Goal: Information Seeking & Learning: Learn about a topic

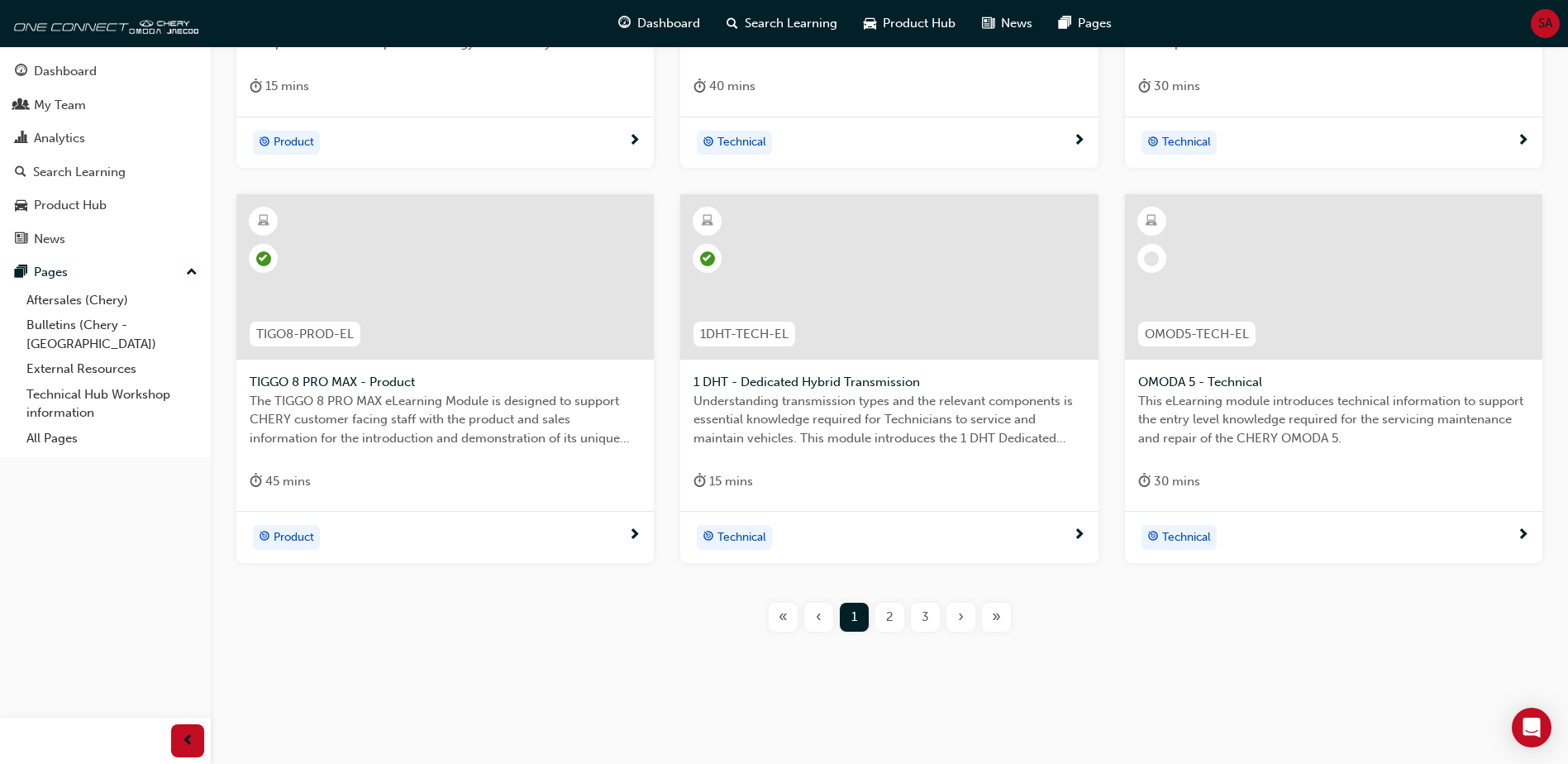
scroll to position [585, 0]
click at [893, 622] on span "2" at bounding box center [890, 615] width 7 height 19
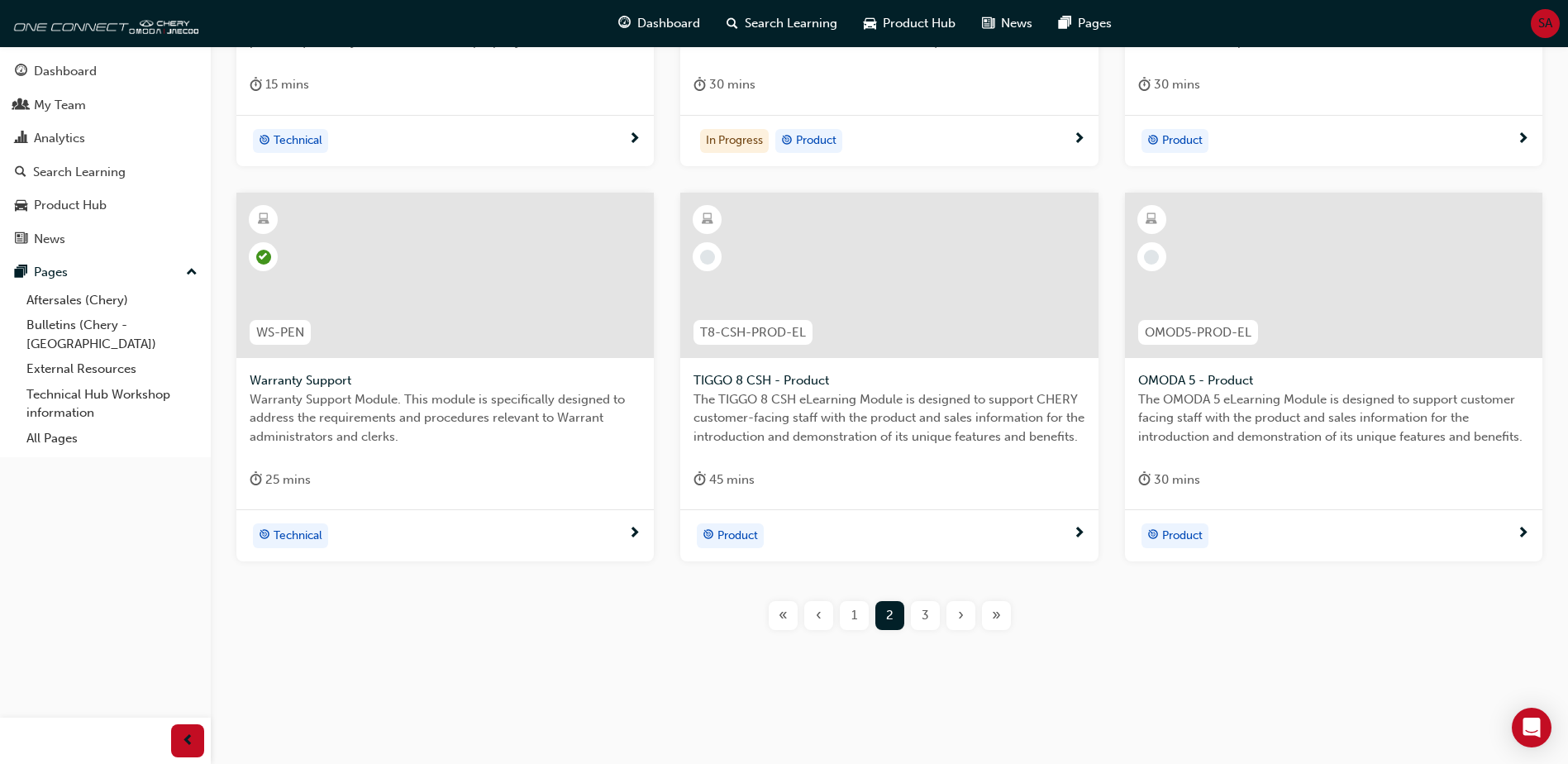
click at [922, 625] on div "3" at bounding box center [925, 615] width 29 height 29
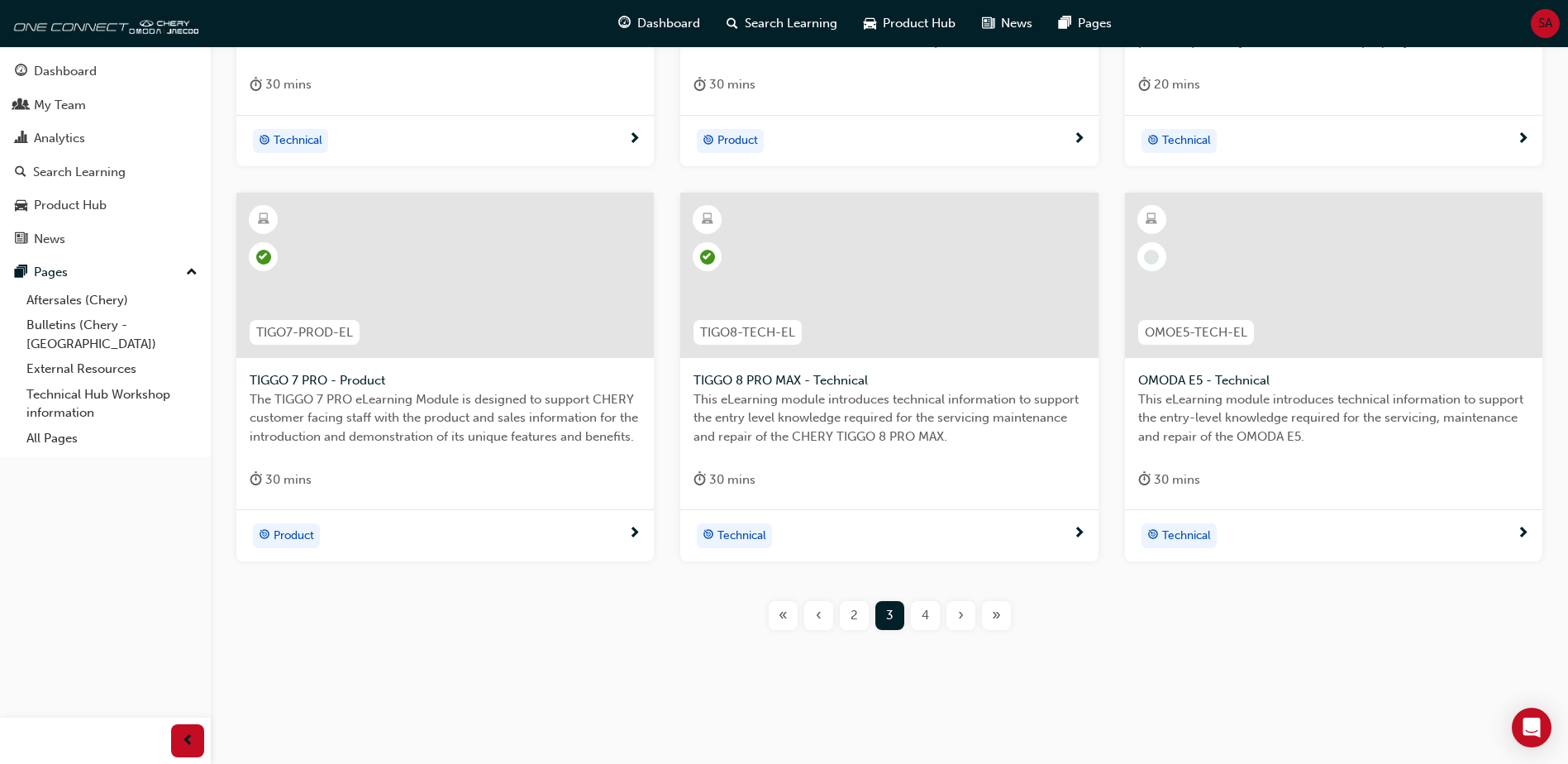
click at [936, 624] on div "4" at bounding box center [925, 615] width 29 height 29
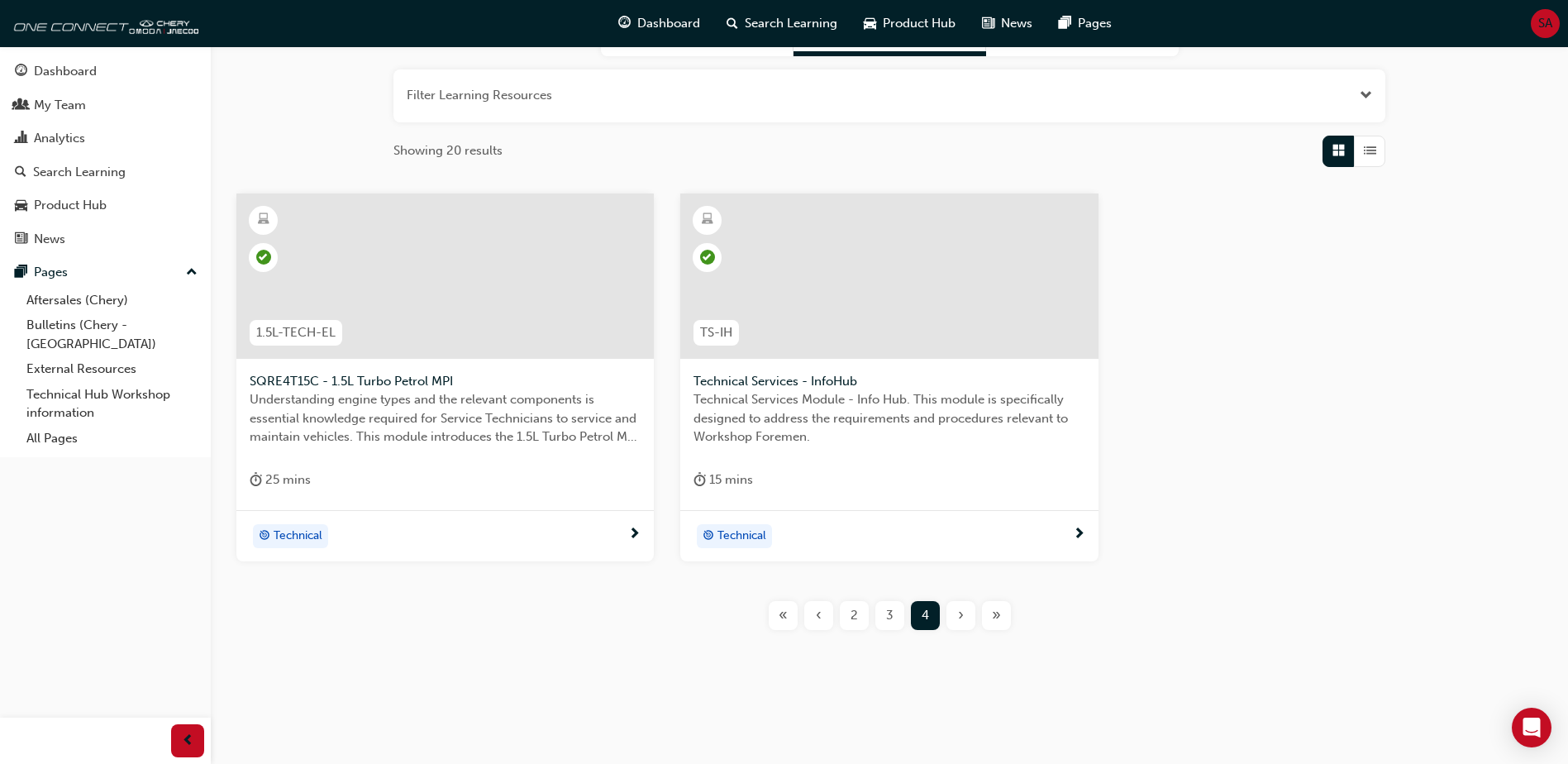
click at [887, 620] on span "3" at bounding box center [890, 615] width 7 height 19
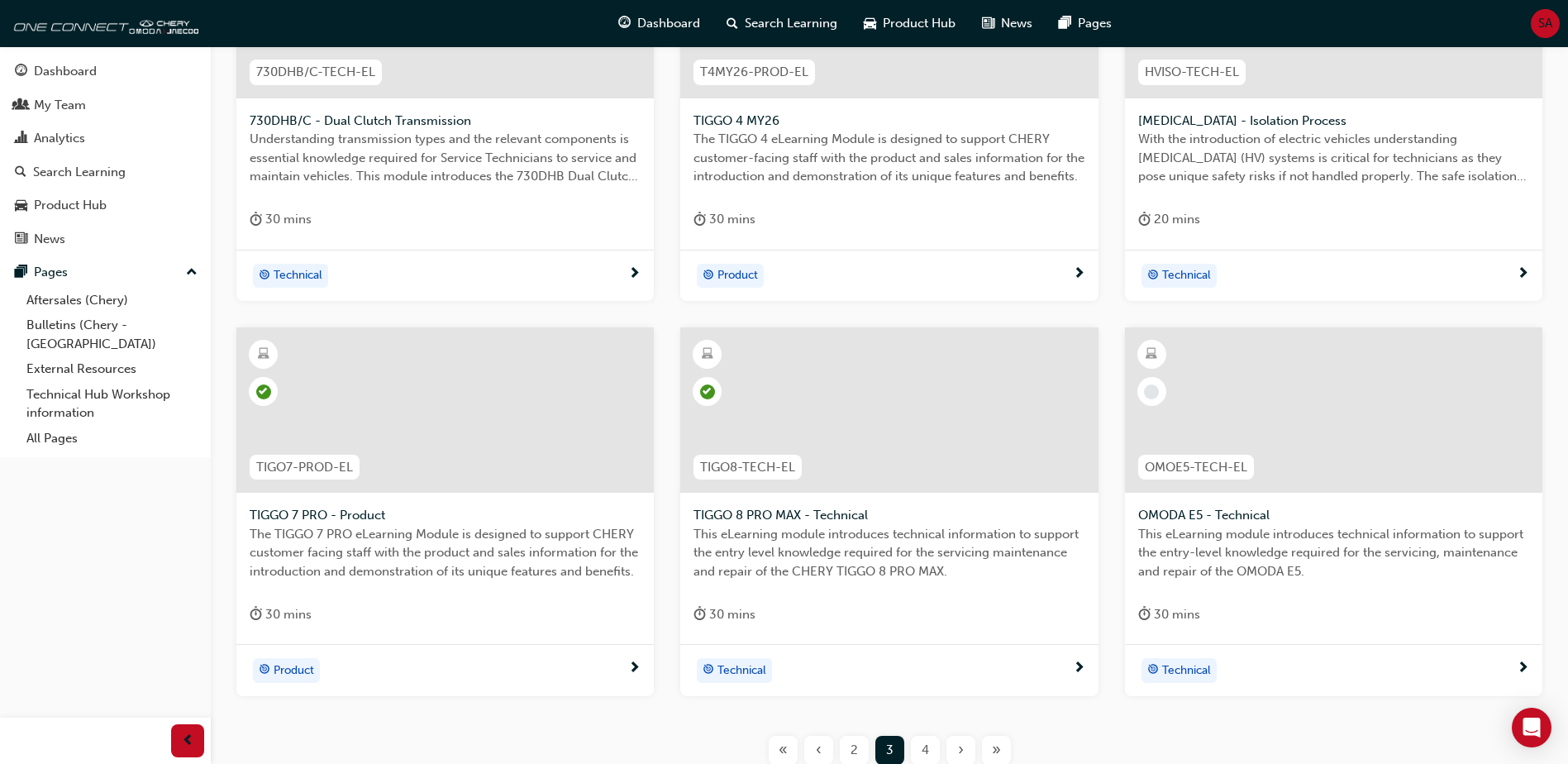
scroll to position [585, 0]
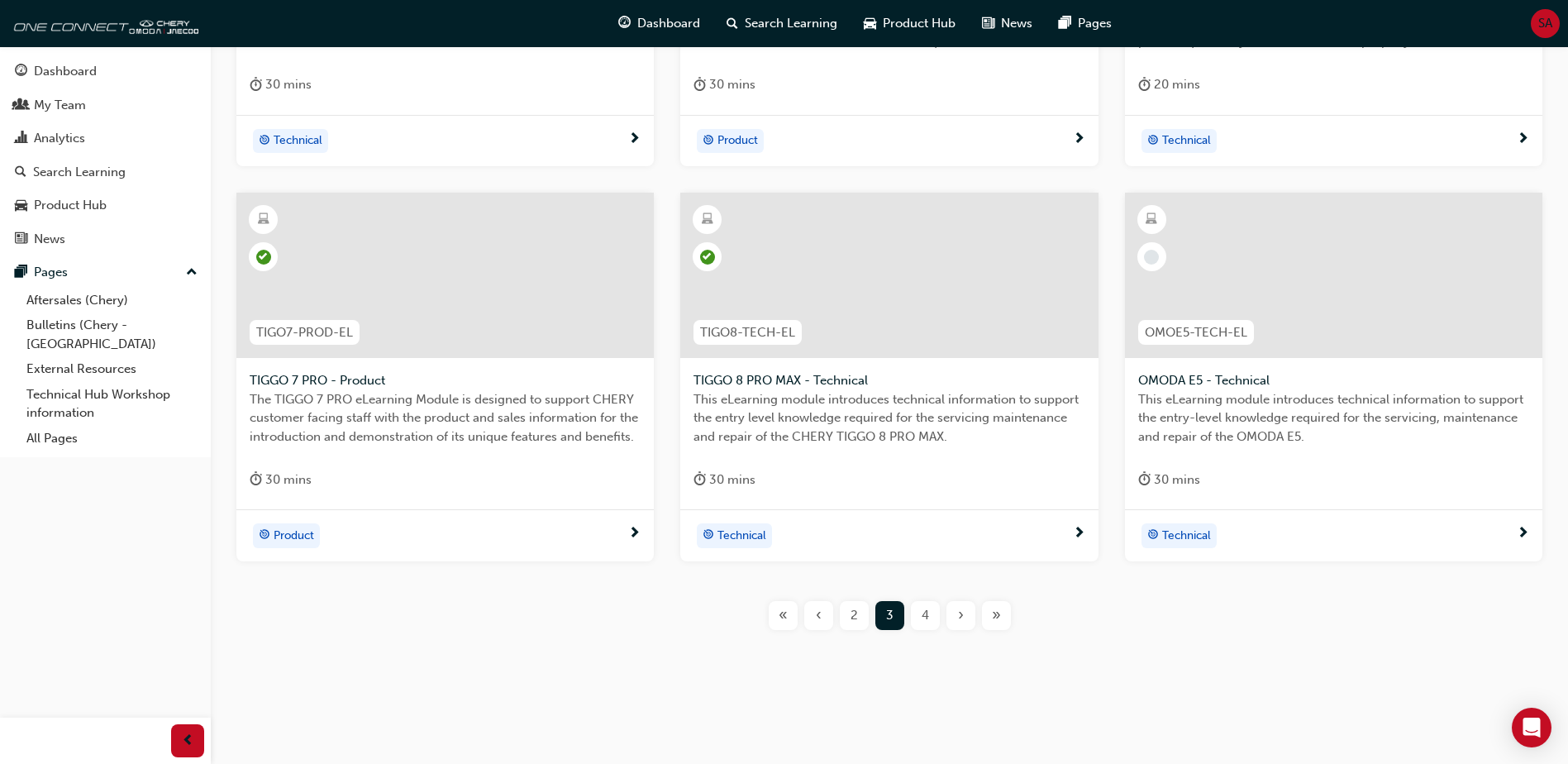
click at [926, 615] on span "4" at bounding box center [926, 615] width 7 height 19
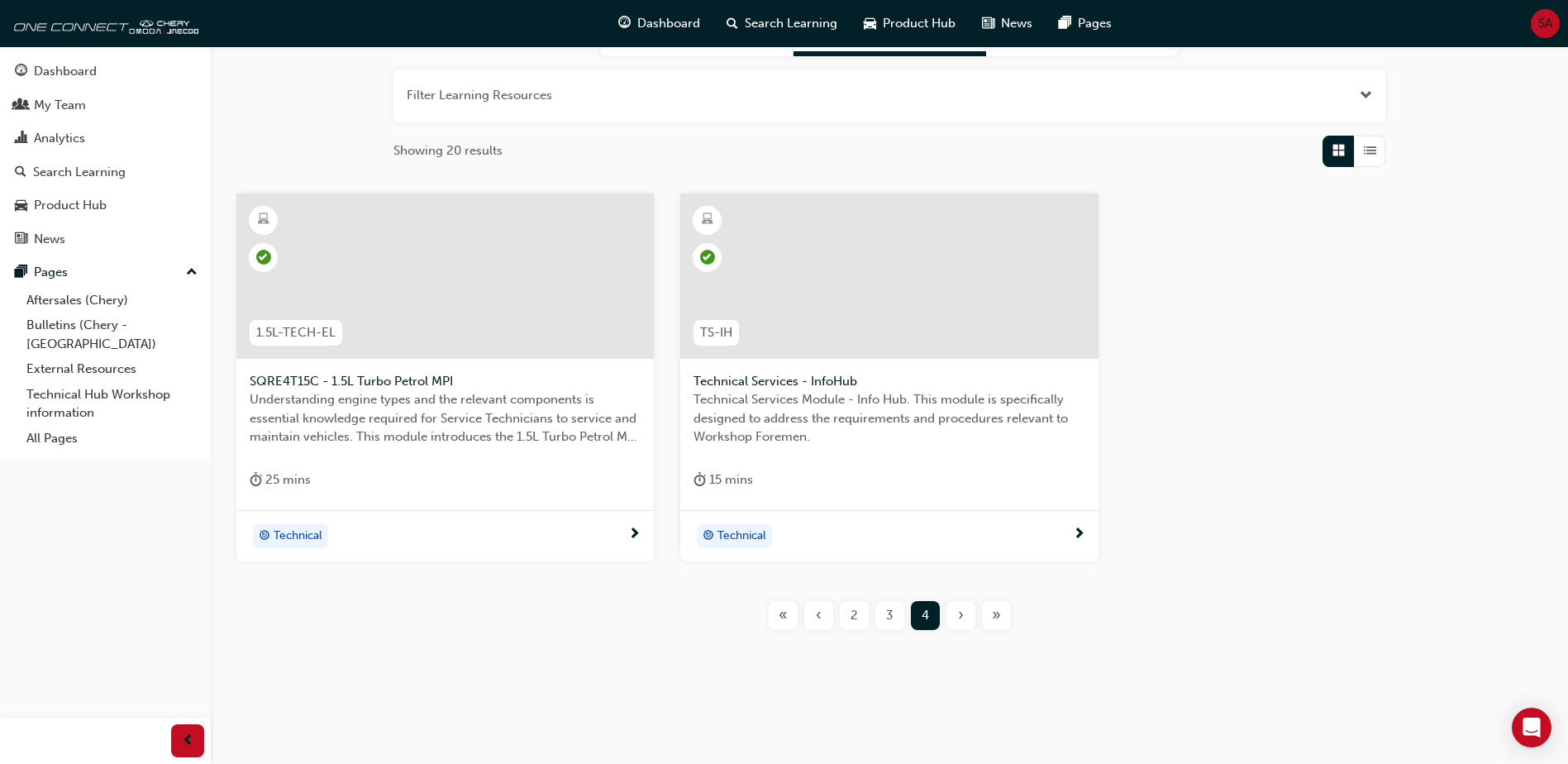
click at [854, 620] on span "2" at bounding box center [854, 615] width 7 height 19
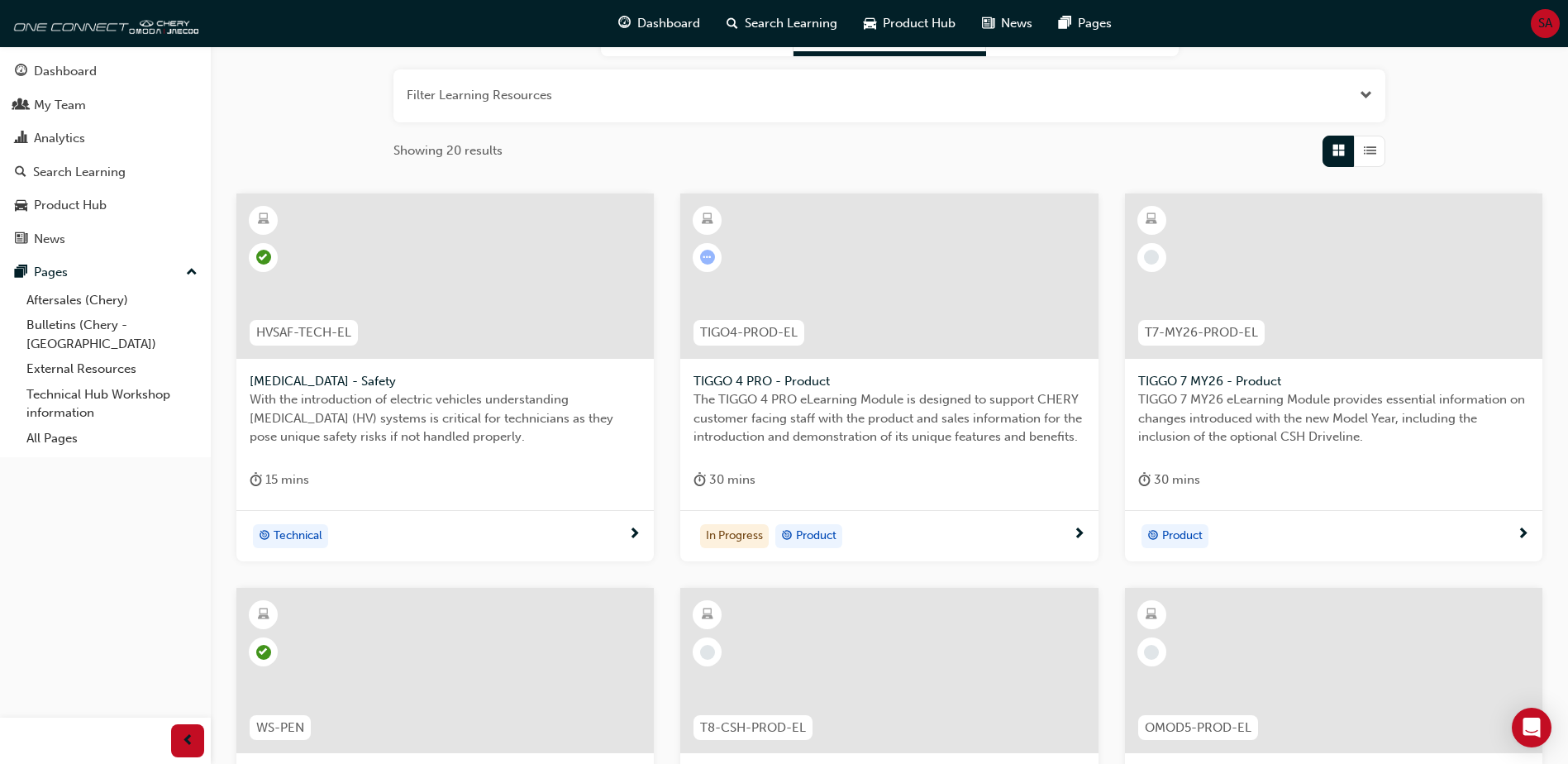
click at [925, 284] on div at bounding box center [889, 276] width 418 height 165
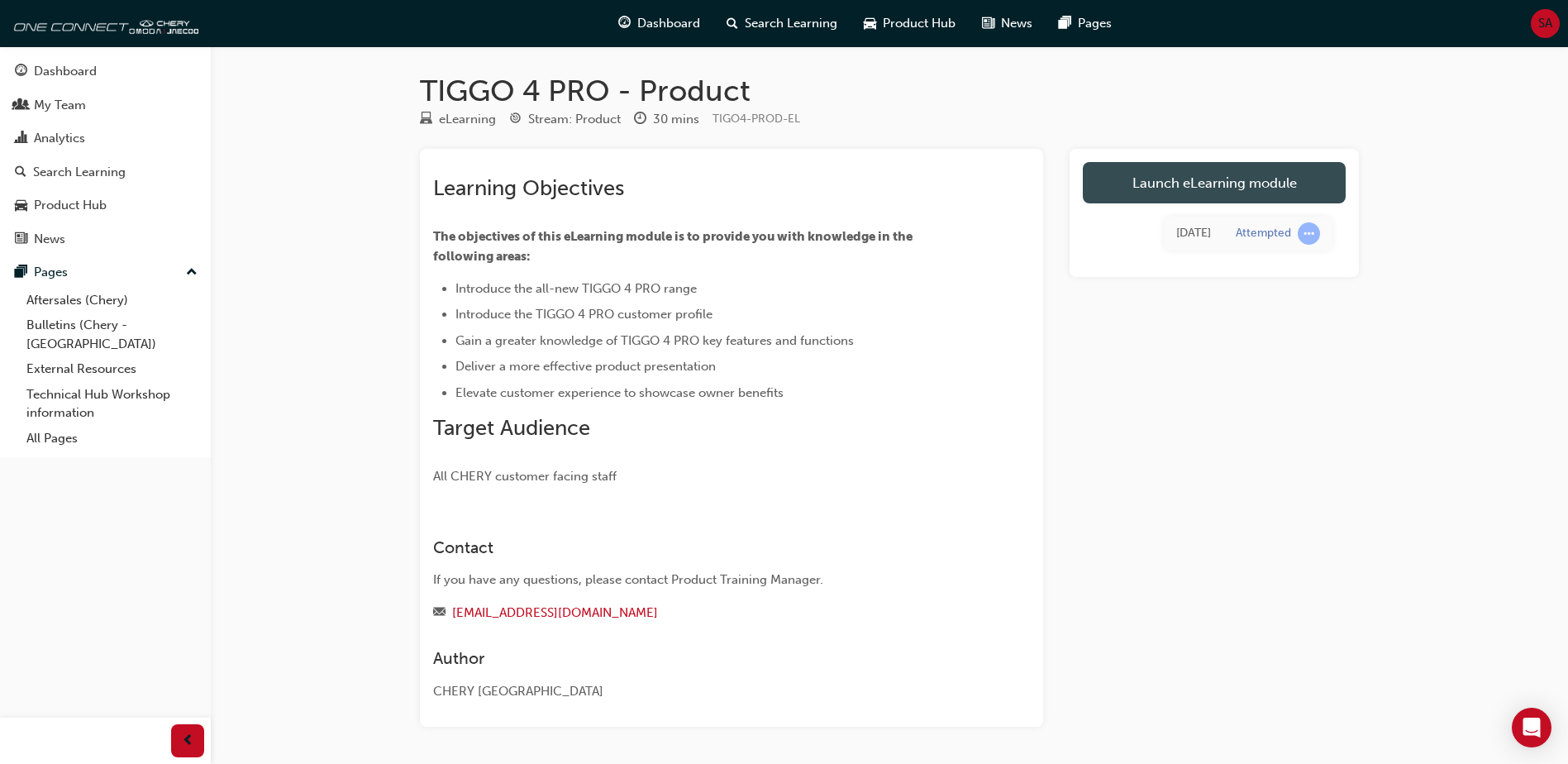
click at [1208, 177] on link "Launch eLearning module" at bounding box center [1213, 183] width 263 height 42
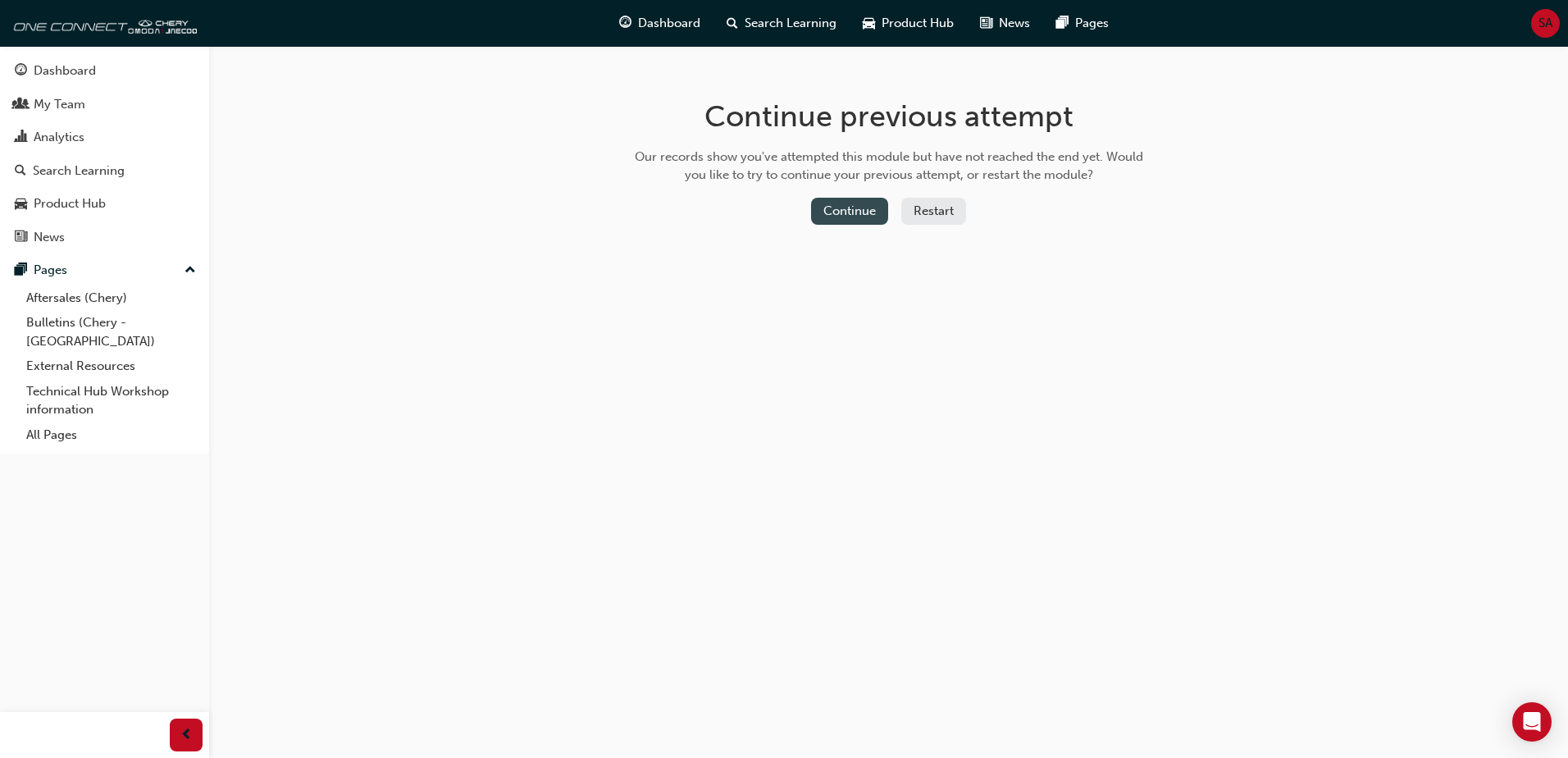
click at [871, 216] on button "Continue" at bounding box center [850, 211] width 77 height 27
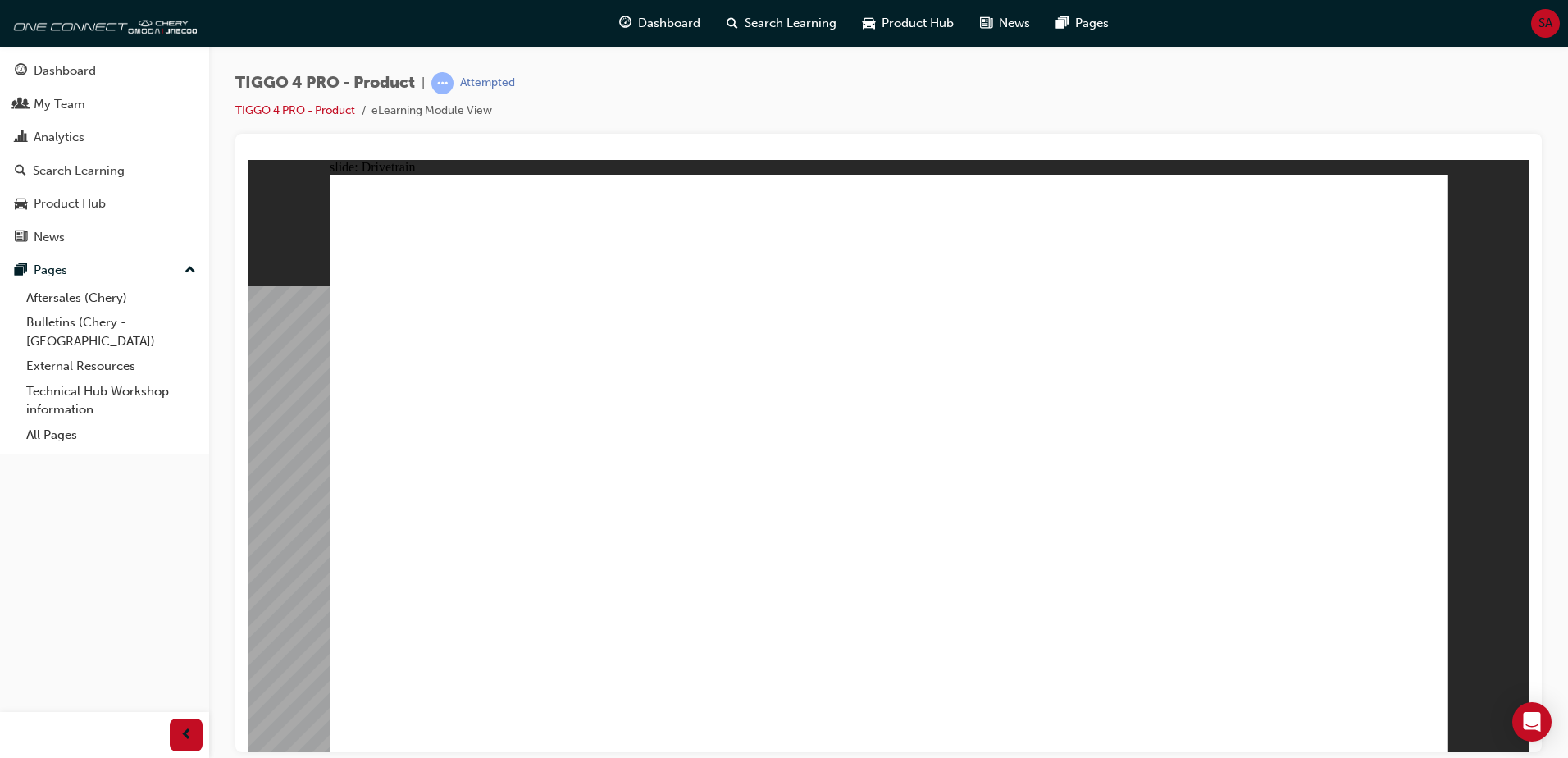
click at [1493, 103] on div "TIGGO 4 PRO - Product | Attempted TIGGO 4 PRO - Product eLearning Module View" at bounding box center [889, 102] width 1306 height 62
